Goal: Transaction & Acquisition: Purchase product/service

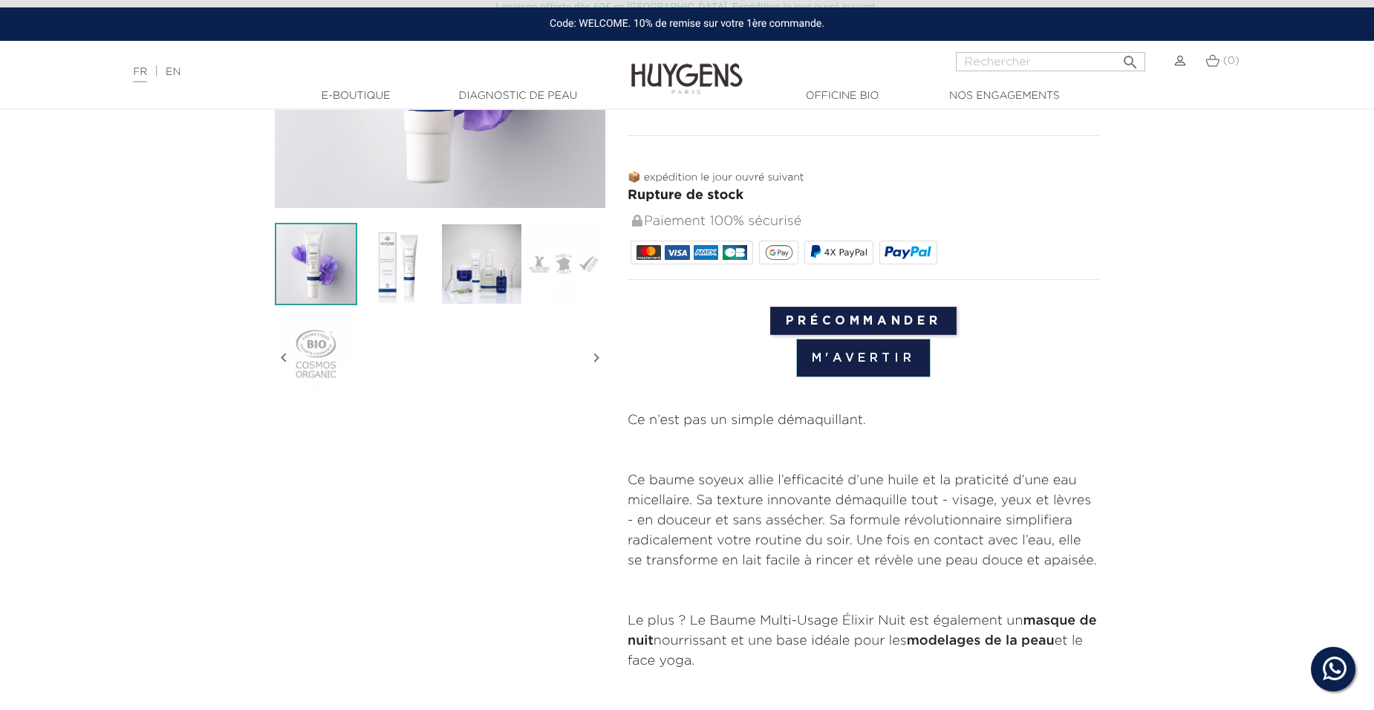
scroll to position [371, 0]
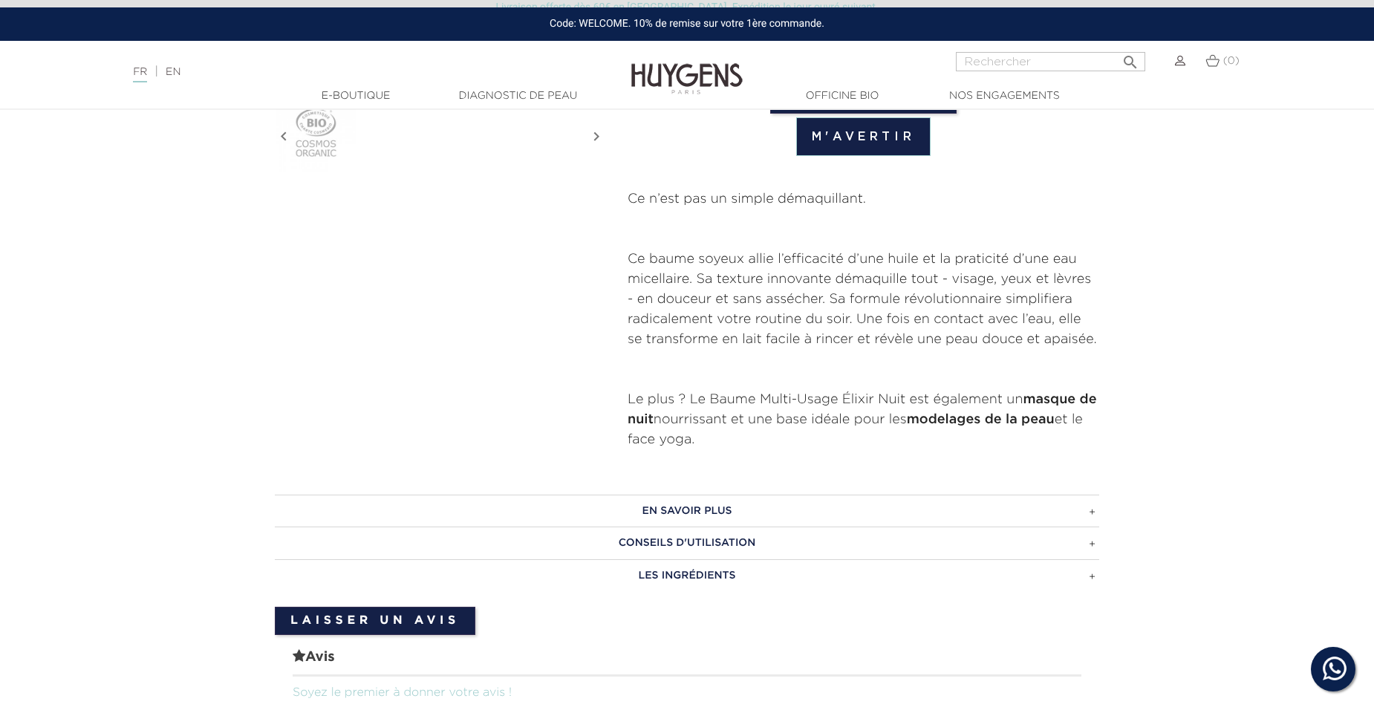
scroll to position [594, 0]
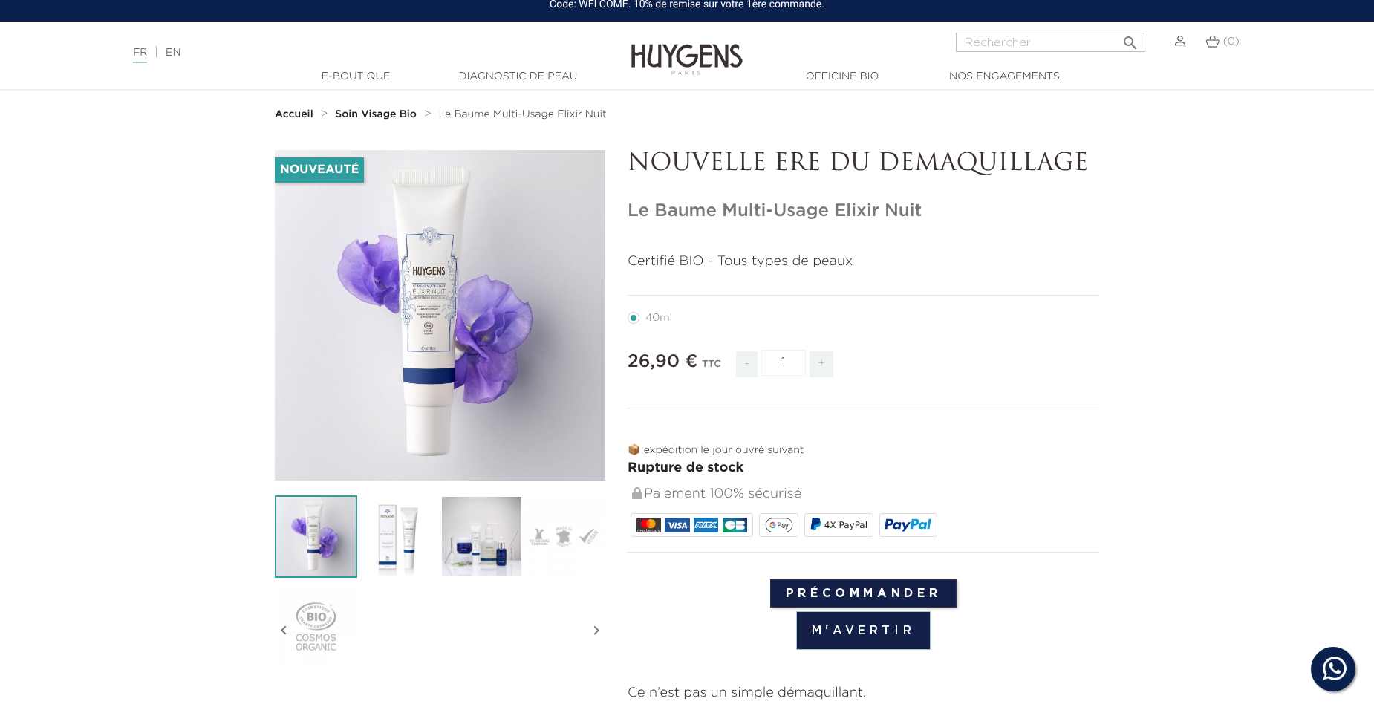
scroll to position [371, 0]
